Goal: Task Accomplishment & Management: Manage account settings

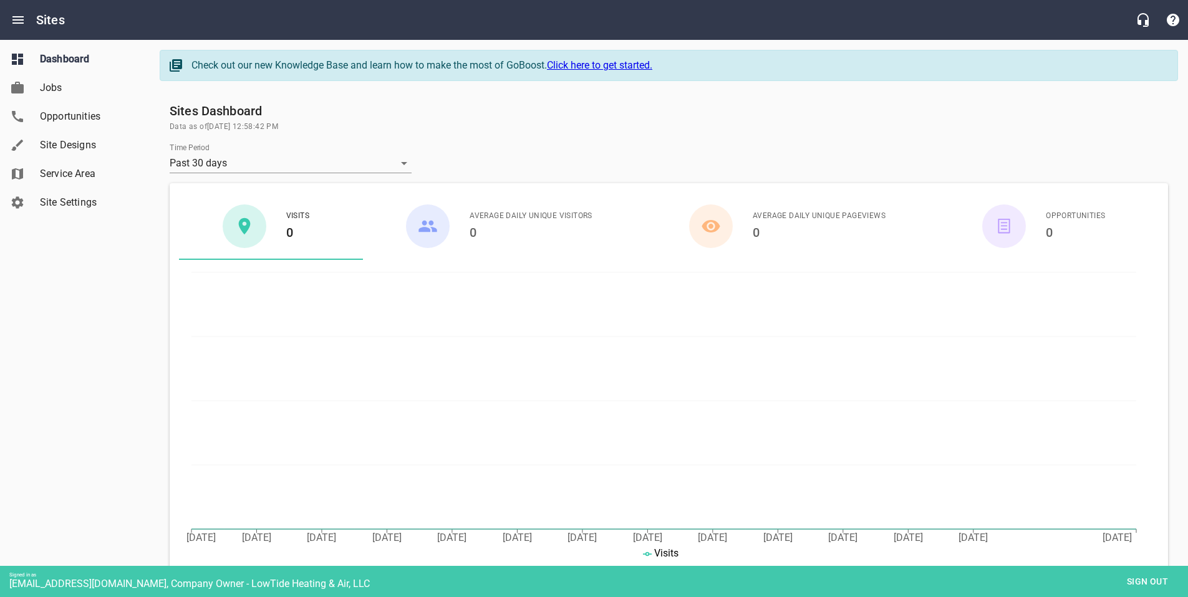
click at [71, 206] on span "Site Settings" at bounding box center [87, 202] width 95 height 15
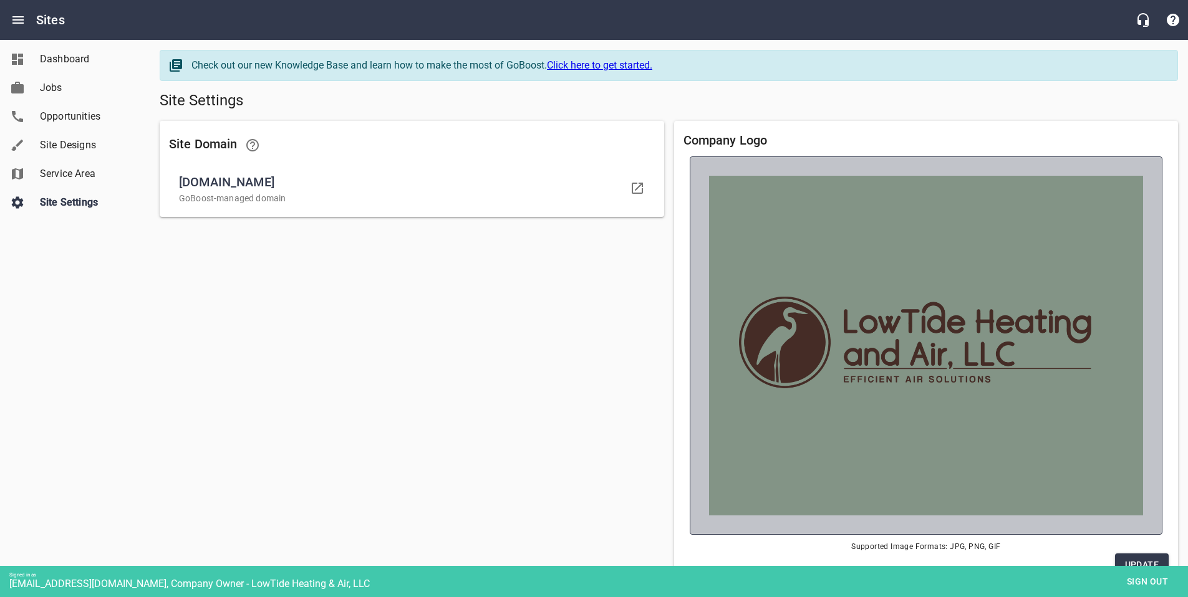
click at [903, 460] on img at bounding box center [926, 346] width 435 height 340
click at [0, 0] on input "file" at bounding box center [0, 0] width 0 height 0
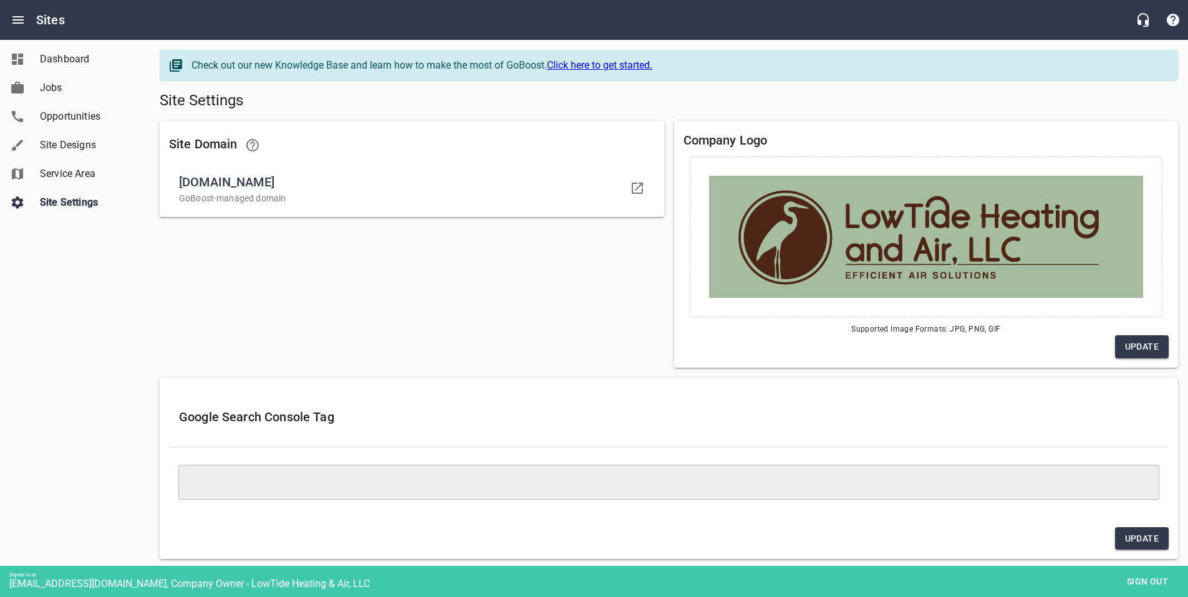
click at [1131, 346] on span "Update" at bounding box center [1142, 347] width 34 height 16
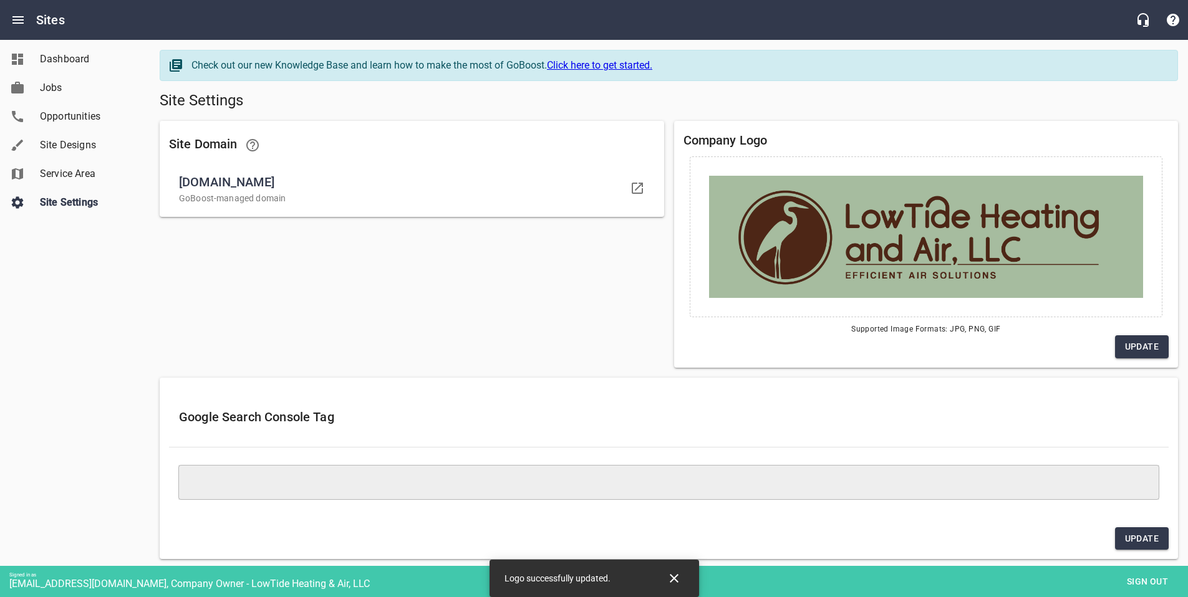
click at [1141, 582] on span "Sign out" at bounding box center [1147, 582] width 52 height 16
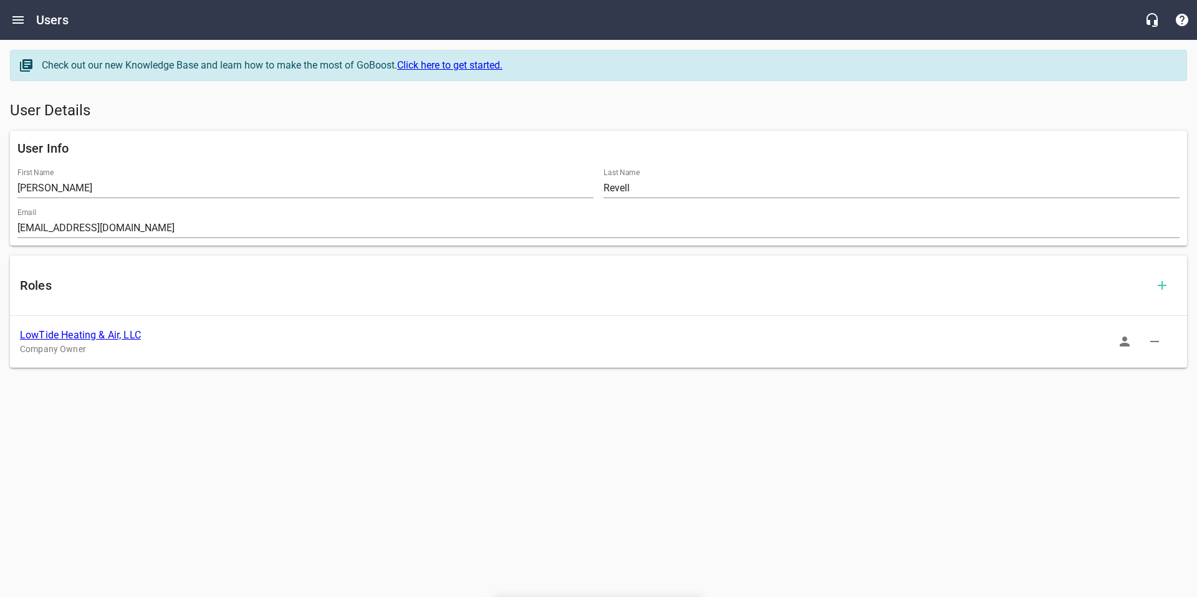
click at [41, 334] on link "LowTide Heating & Air, LLC" at bounding box center [80, 335] width 121 height 12
